Goal: Check status

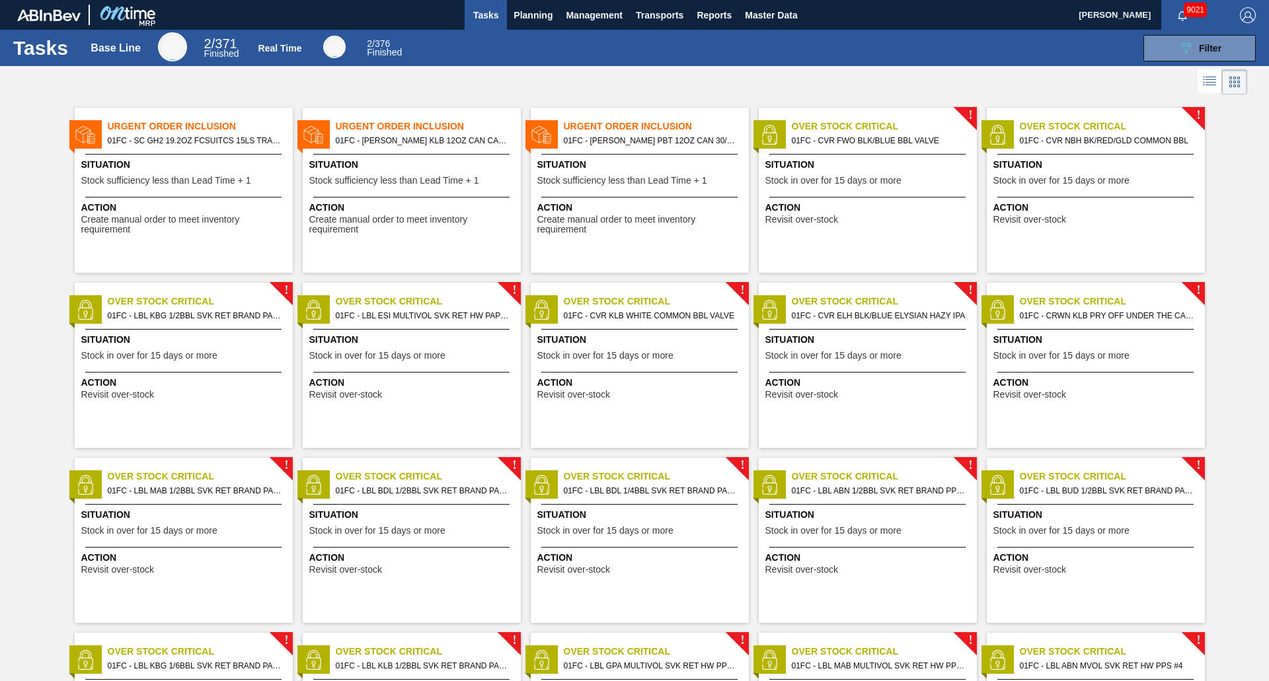
click at [648, 81] on div at bounding box center [634, 82] width 1269 height 32
click at [357, 140] on span "01FC - [PERSON_NAME] KLB 12OZ CAN CAN PK 12/12 CAN" at bounding box center [423, 140] width 174 height 15
click at [175, 172] on div "Situation Stock sufficiency less than Lead Time + 1" at bounding box center [185, 174] width 208 height 32
